Goal: Information Seeking & Learning: Understand process/instructions

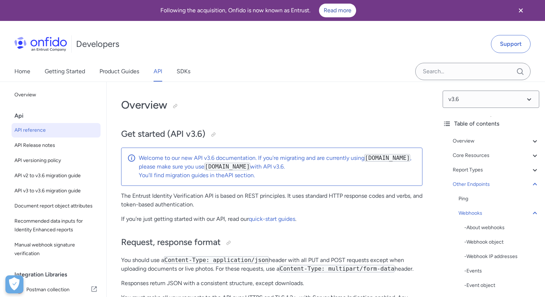
select select "javascript"
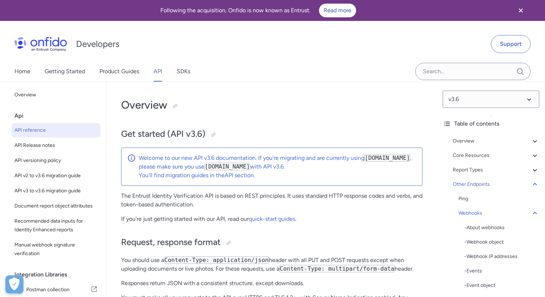
select select "javascript"
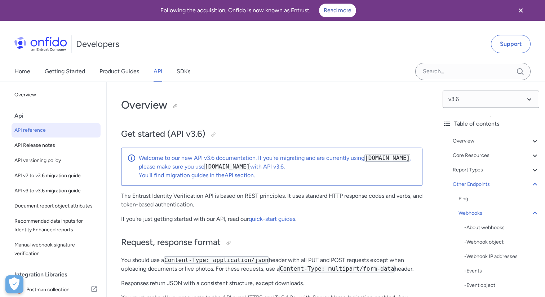
select select "javascript"
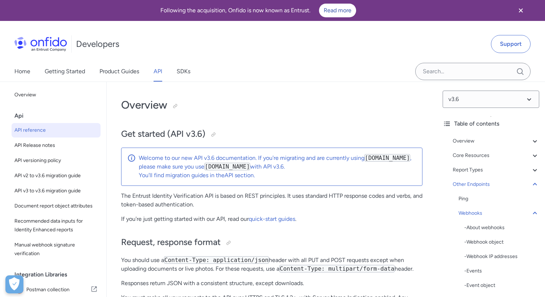
select select "javascript"
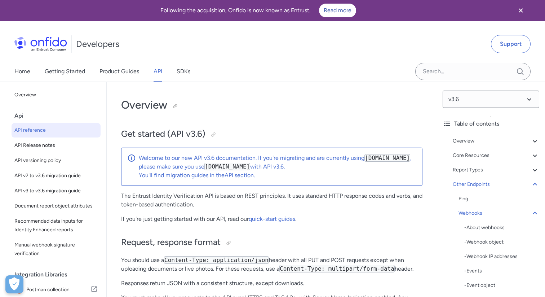
select select "javascript"
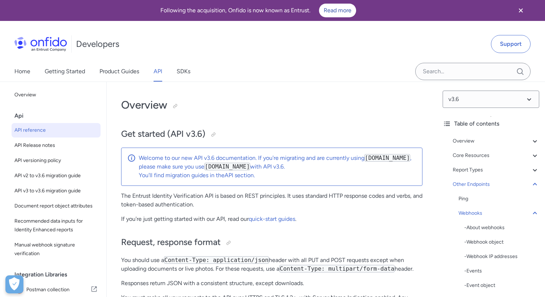
select select "javascript"
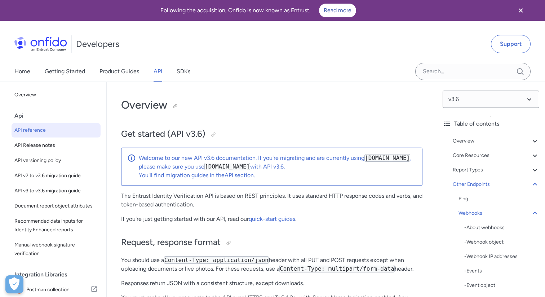
select select "javascript"
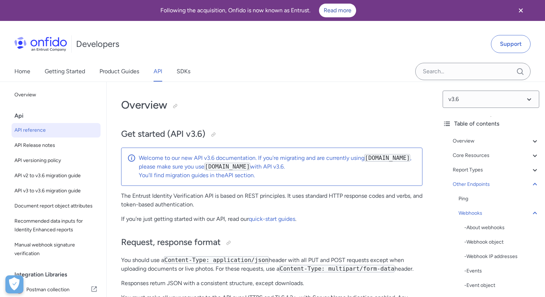
select select "javascript"
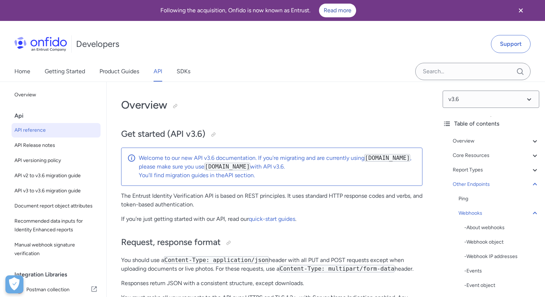
select select "javascript"
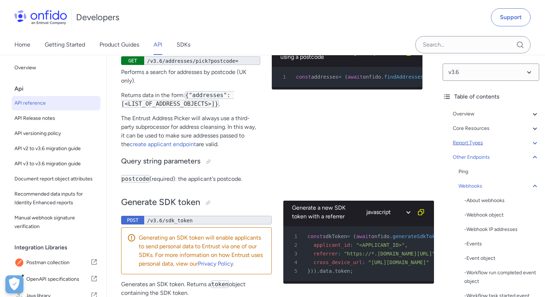
click at [462, 142] on div "Report Types" at bounding box center [496, 142] width 87 height 9
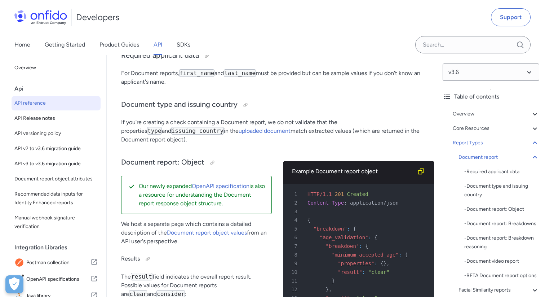
scroll to position [29632, 0]
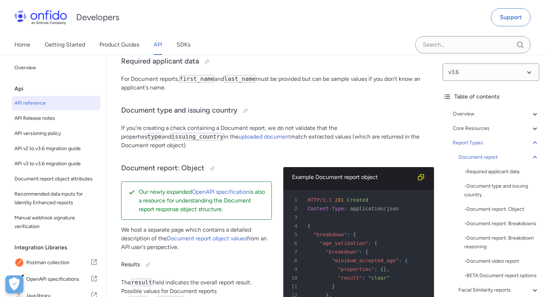
scroll to position [29626, 0]
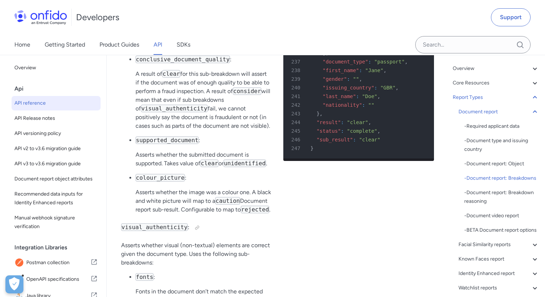
scroll to position [0, 0]
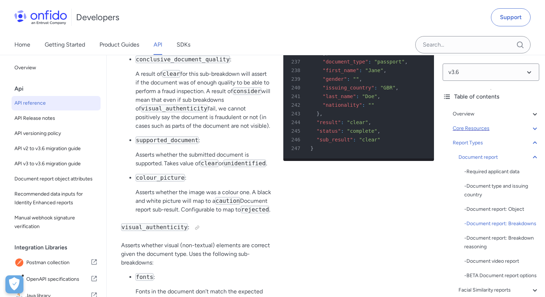
click at [506, 128] on div "Core Resources" at bounding box center [496, 128] width 87 height 9
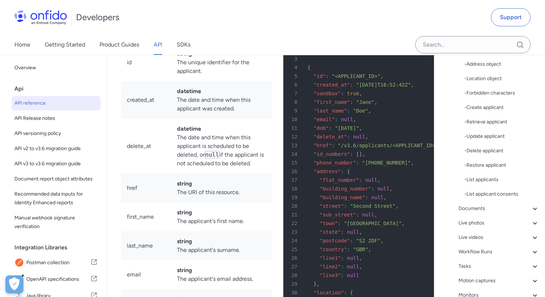
scroll to position [154, 0]
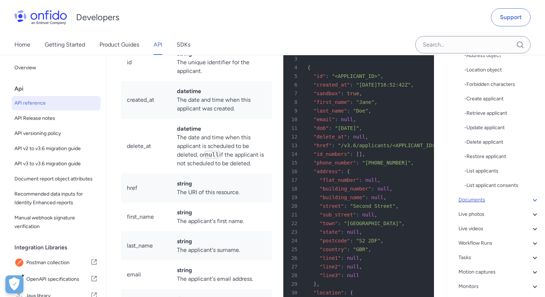
click at [464, 198] on div "Documents" at bounding box center [499, 199] width 81 height 9
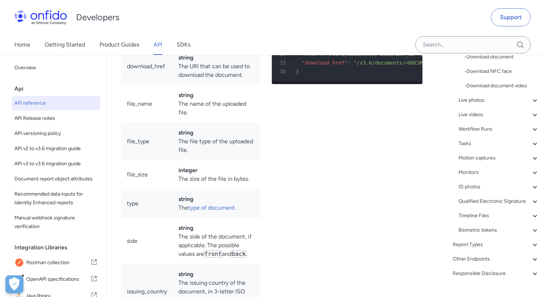
scroll to position [187, 0]
click at [454, 246] on div "Report Types" at bounding box center [496, 244] width 87 height 9
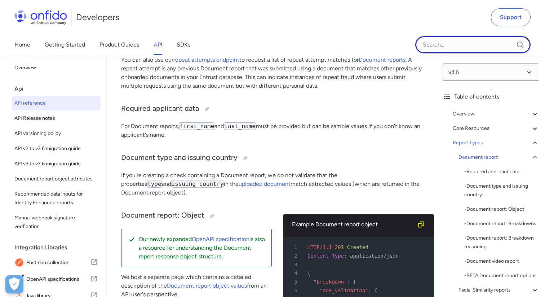
click at [443, 44] on input "Onfido search input field" at bounding box center [472, 44] width 115 height 17
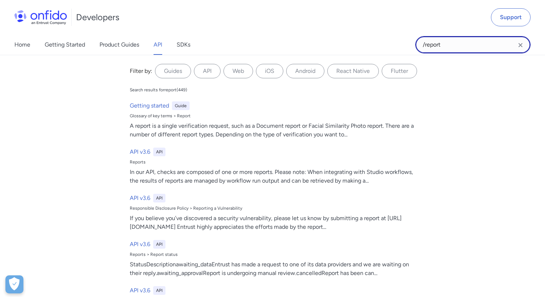
type input "/report"
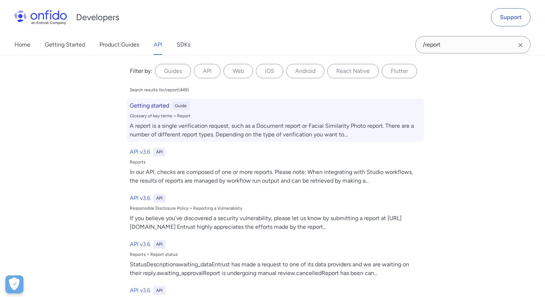
click at [158, 106] on h6 "Getting started" at bounding box center [149, 105] width 39 height 9
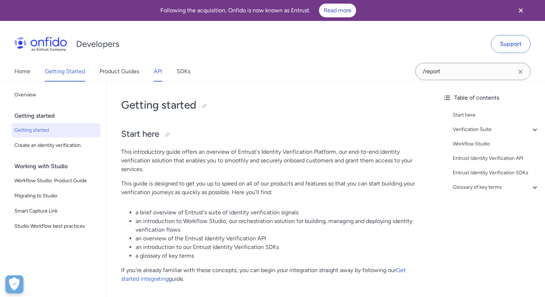
click at [157, 73] on link "API" at bounding box center [158, 71] width 9 height 20
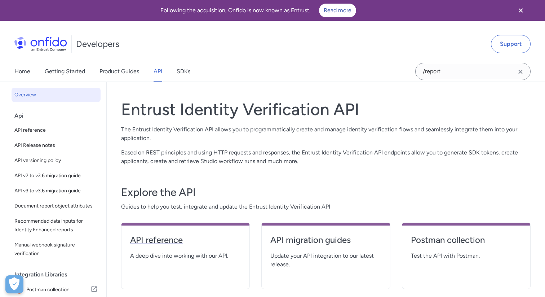
click at [144, 235] on h4 "API reference" at bounding box center [185, 240] width 111 height 12
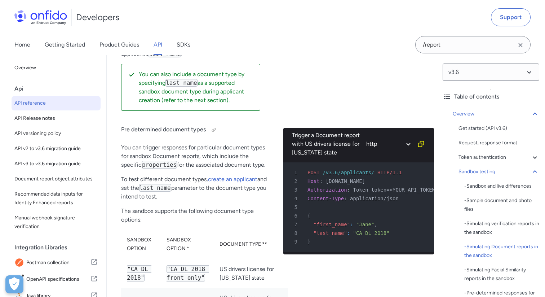
scroll to position [2309, 0]
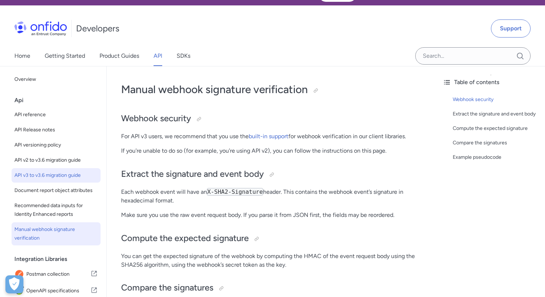
click at [48, 173] on span "API v3 to v3.6 migration guide" at bounding box center [55, 175] width 83 height 9
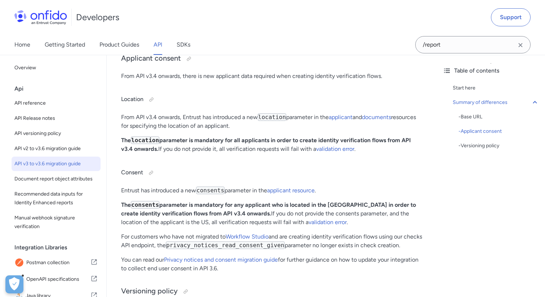
scroll to position [250, 0]
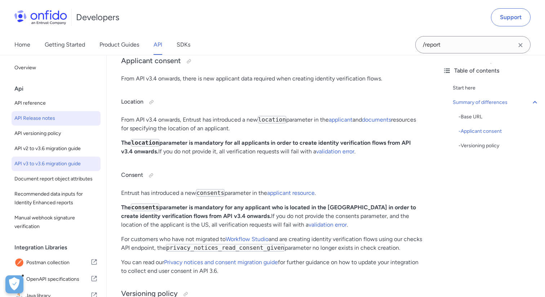
click at [49, 118] on span "API Release notes" at bounding box center [55, 118] width 83 height 9
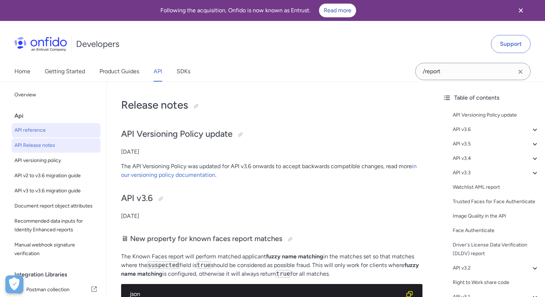
click at [50, 131] on span "API reference" at bounding box center [55, 130] width 83 height 9
select select "http"
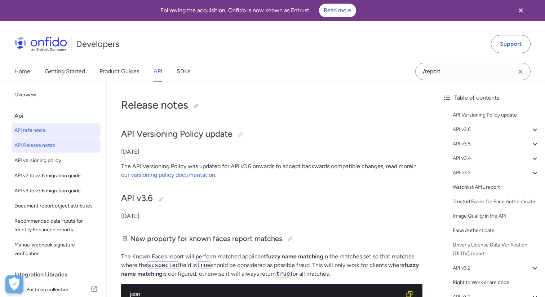
select select "http"
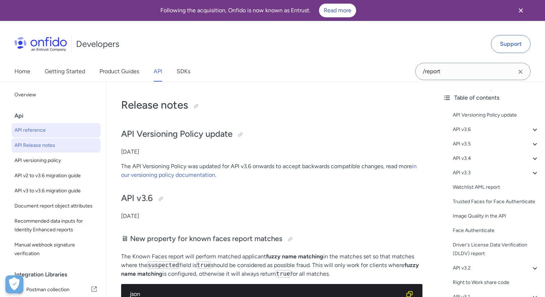
select select "http"
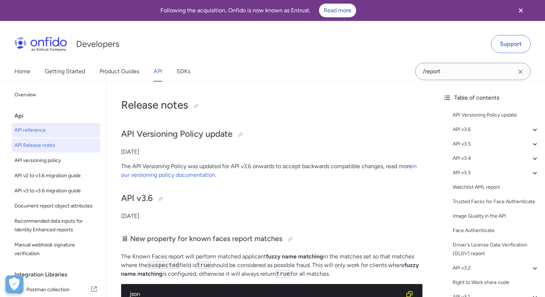
select select "http"
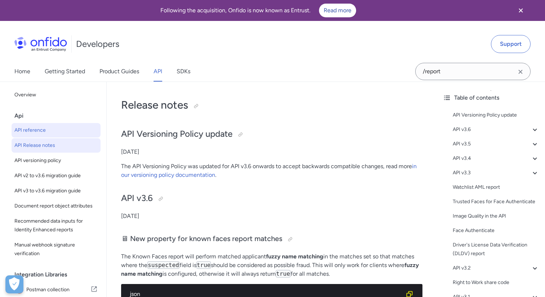
select select "http"
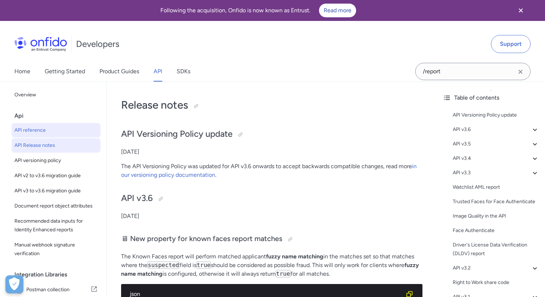
select select "http"
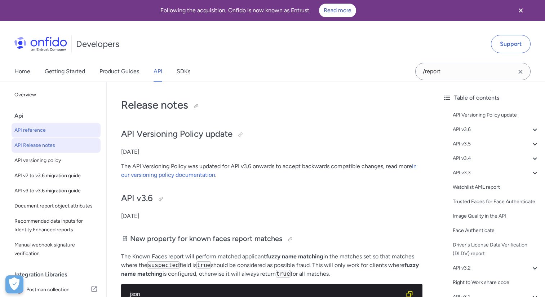
select select "http"
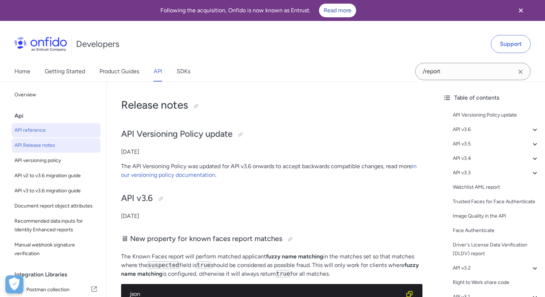
select select "http"
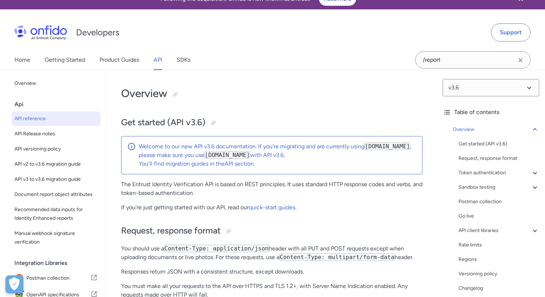
scroll to position [12, 0]
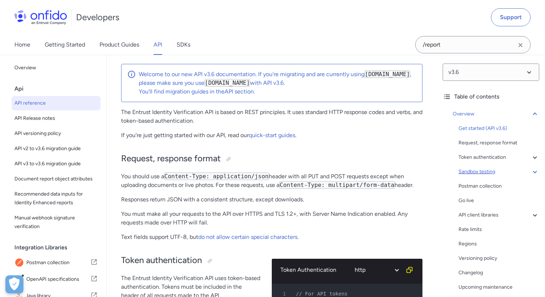
click at [536, 172] on icon at bounding box center [535, 172] width 4 height 3
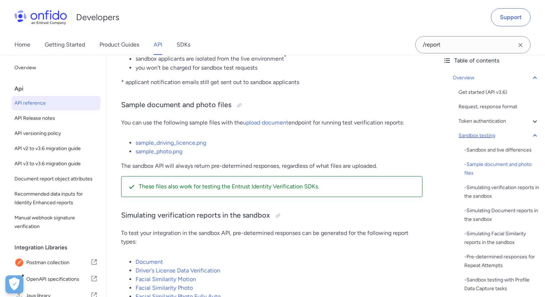
scroll to position [1380, 0]
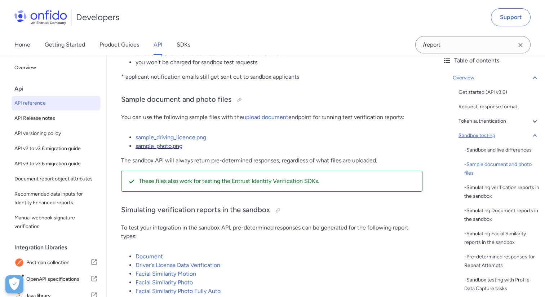
click at [176, 149] on link "sample_photo.png" at bounding box center [159, 145] width 47 height 7
click at [187, 141] on link "sample_driving_licence.png" at bounding box center [171, 137] width 71 height 7
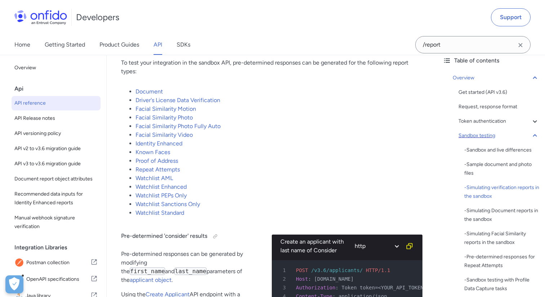
scroll to position [1541, 0]
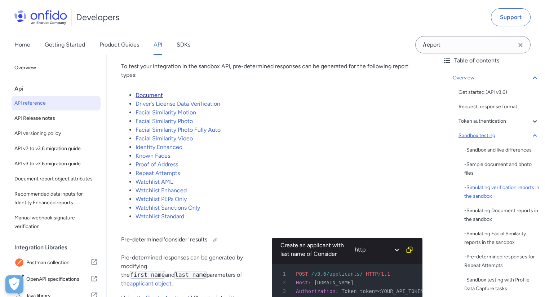
click at [149, 98] on link "Document" at bounding box center [149, 95] width 27 height 7
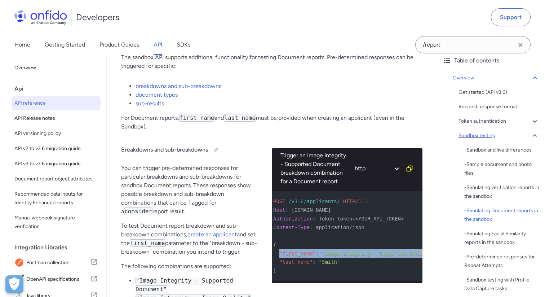
scroll to position [0, 40]
drag, startPoint x: 301, startPoint y: 263, endPoint x: 420, endPoint y: 262, distance: 119.0
click at [372, 257] on div "7 "first_name" : "Image Integrity - Supported Document" ," at bounding box center [303, 253] width 138 height 9
copy div ""first_name" : "Image Integrity - Supported Document""
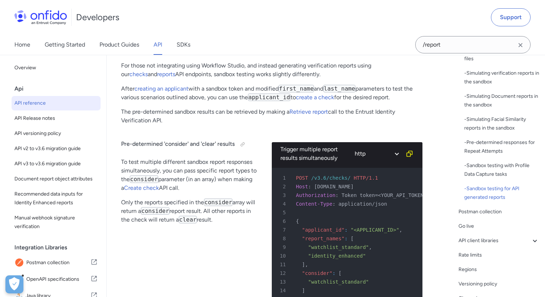
scroll to position [5031, 0]
click at [310, 114] on link "Retrieve report" at bounding box center [308, 110] width 39 height 7
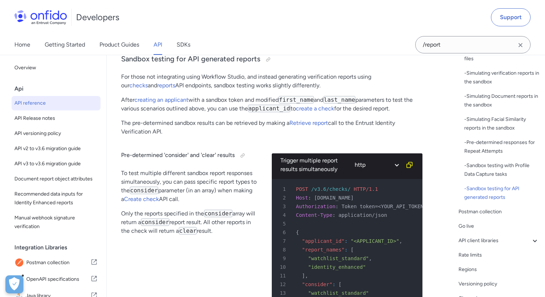
scroll to position [5015, 0]
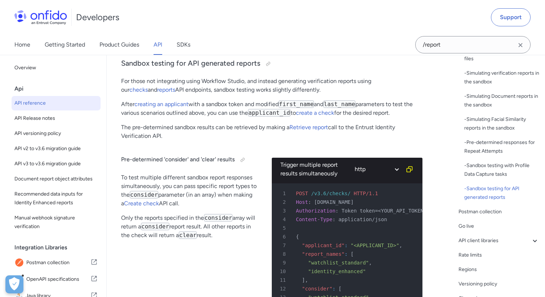
scroll to position [29665, 0]
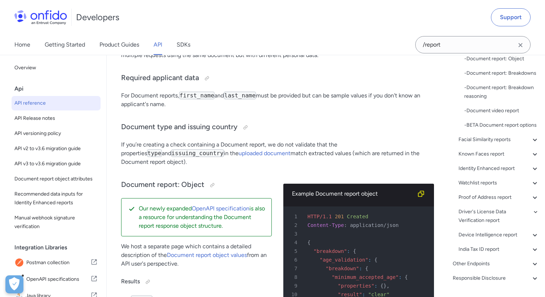
scroll to position [5015, 0]
